Goal: Find specific page/section: Locate a particular part of the current website

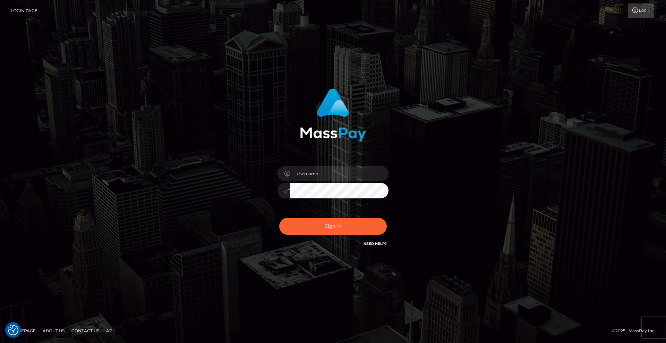
click at [330, 176] on input "text" at bounding box center [339, 174] width 99 height 16
type input "Christian.xcite"
click at [333, 222] on button "Sign in" at bounding box center [333, 226] width 108 height 17
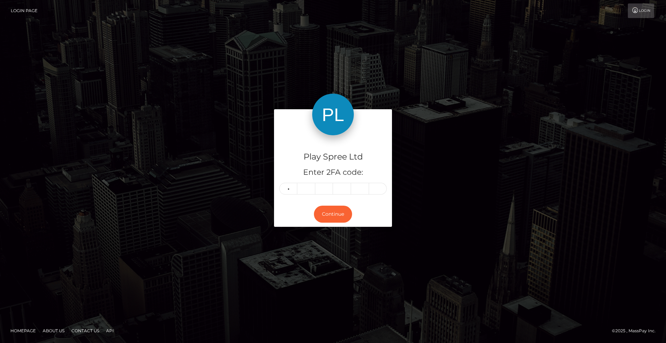
type input "1"
type input "4"
type input "6"
type input "9"
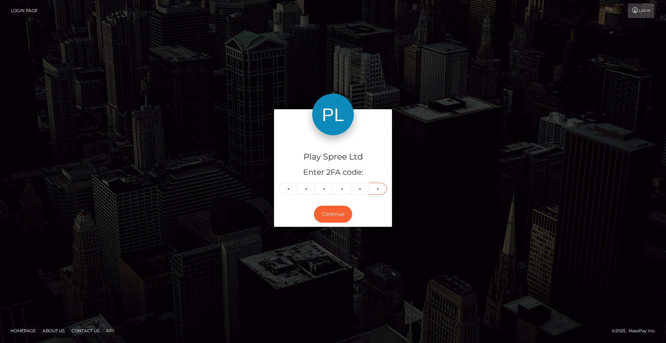
type input "2"
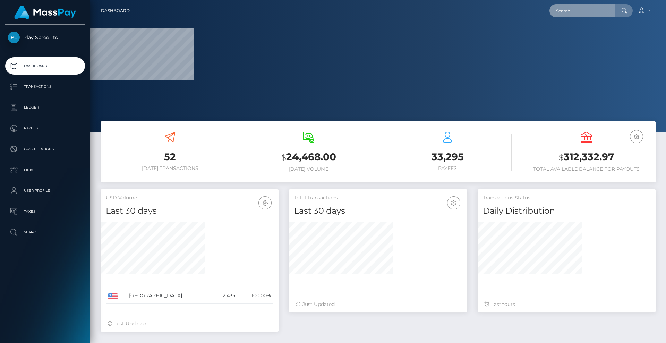
click at [571, 14] on input "text" at bounding box center [582, 10] width 65 height 13
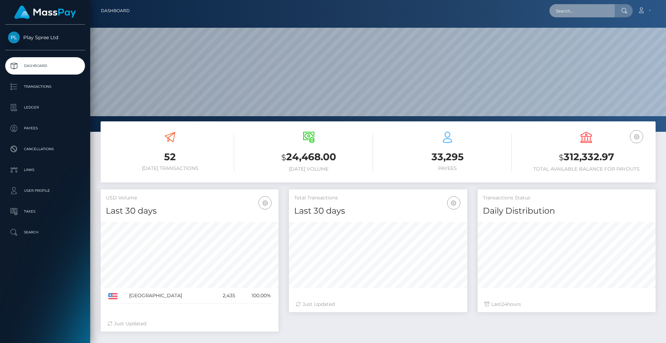
paste input "453592"
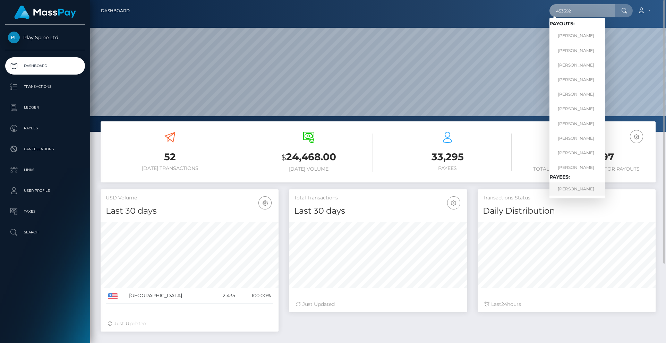
type input "453592"
click at [572, 187] on link "EDUARDO AGUILAR" at bounding box center [578, 188] width 56 height 13
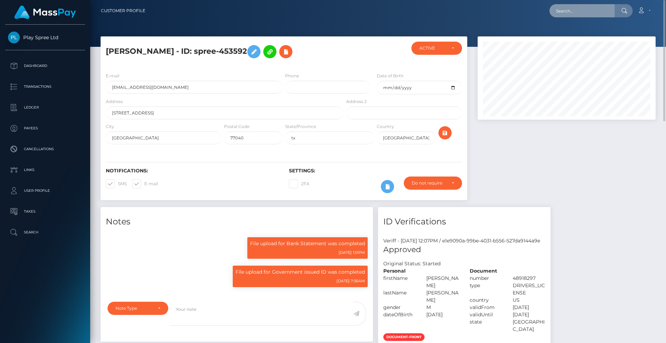
click at [577, 11] on input "text" at bounding box center [582, 10] width 65 height 13
paste input "343627"
drag, startPoint x: 584, startPoint y: 10, endPoint x: 470, endPoint y: 7, distance: 113.5
click at [472, 7] on div "343627 Loading... Loading... Account Edit Profile Logout" at bounding box center [403, 10] width 504 height 15
paste input "ce7dfb23-ef12-44db-99d5-6dc908505255"
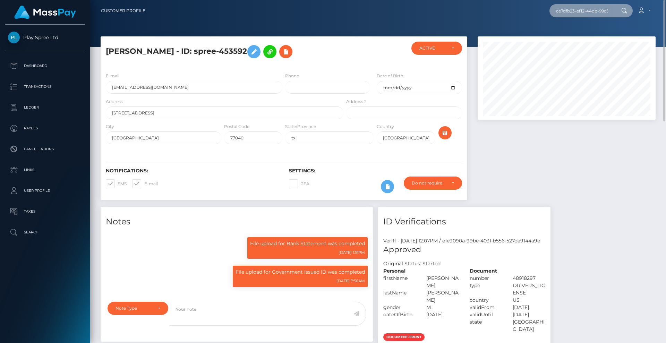
scroll to position [0, 34]
type input "ce7dfb23-ef12-44db-99d5-6dc908505255"
click at [541, 189] on div at bounding box center [566, 121] width 188 height 171
